Goal: Transaction & Acquisition: Book appointment/travel/reservation

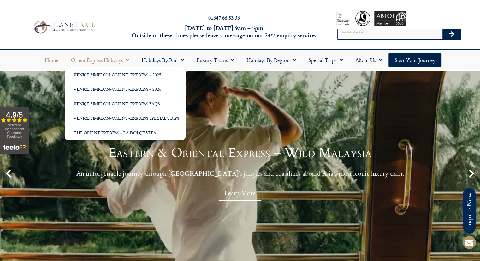
click at [127, 61] on span "Menu" at bounding box center [126, 59] width 6 height 11
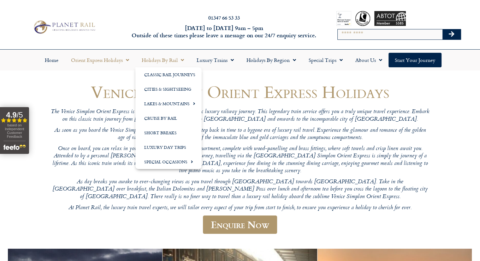
click at [174, 62] on link "Holidays by Rail" at bounding box center [162, 60] width 55 height 15
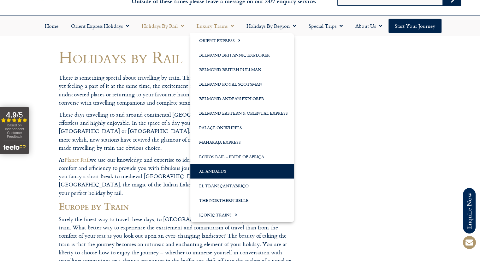
scroll to position [37, 0]
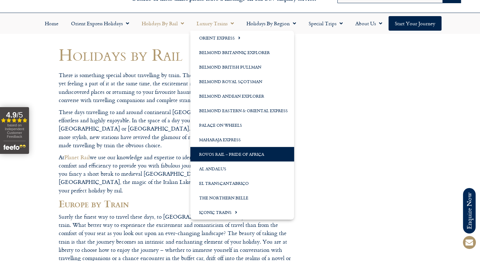
click at [242, 156] on link "Rovos Rail – Pride of Africa" at bounding box center [242, 154] width 104 height 15
